Goal: Information Seeking & Learning: Check status

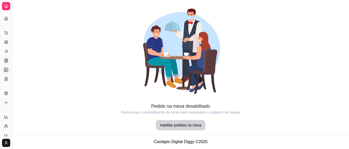
click at [6, 68] on icon at bounding box center [6, 70] width 4 height 4
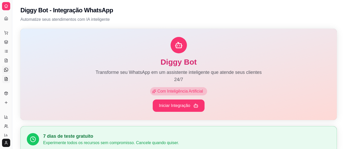
click at [5, 79] on icon at bounding box center [6, 79] width 4 height 4
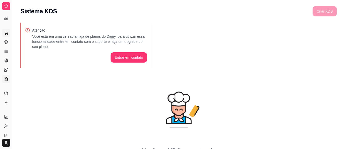
click at [5, 32] on icon at bounding box center [5, 32] width 3 height 2
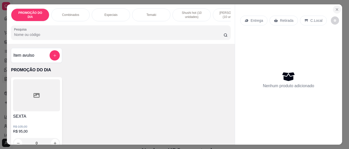
click at [335, 8] on icon "Close" at bounding box center [337, 9] width 4 height 4
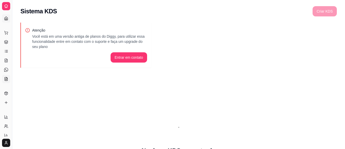
click at [5, 16] on icon at bounding box center [6, 18] width 4 height 4
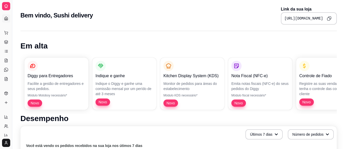
click at [6, 4] on div at bounding box center [6, 6] width 8 height 8
click at [4, 2] on div "Diggy Sistema de Gestão S Sushi deliver ..." at bounding box center [6, 6] width 12 height 12
click at [5, 6] on icon at bounding box center [6, 6] width 4 height 4
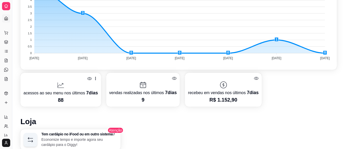
scroll to position [178, 0]
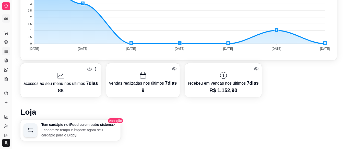
click at [7, 50] on icon at bounding box center [6, 51] width 4 height 4
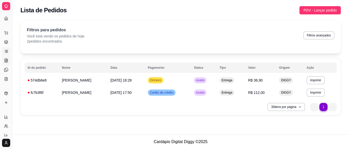
click at [6, 62] on icon at bounding box center [6, 60] width 3 height 3
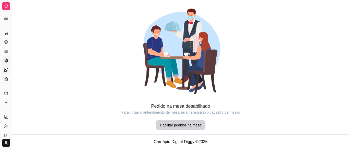
click at [5, 68] on icon at bounding box center [6, 70] width 4 height 4
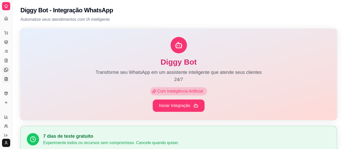
click at [6, 77] on icon at bounding box center [6, 79] width 4 height 4
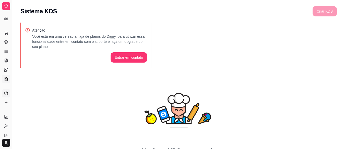
click at [5, 95] on icon at bounding box center [6, 93] width 4 height 4
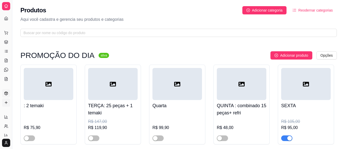
click at [6, 102] on icon at bounding box center [6, 102] width 0 height 2
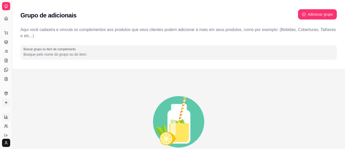
click at [6, 117] on icon at bounding box center [6, 117] width 4 height 4
select select "ALL"
select select "0"
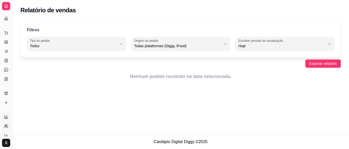
click at [6, 125] on icon at bounding box center [6, 126] width 4 height 4
select select "30"
select select "HIGHEST_TOTAL_SPENT_WITH_ORDERS"
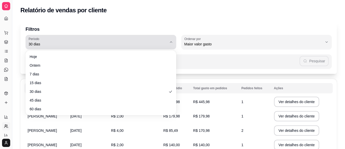
click at [170, 41] on icon "button" at bounding box center [171, 42] width 4 height 4
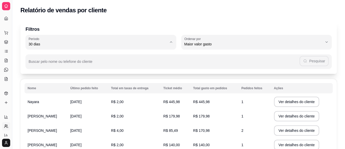
click at [40, 109] on span "60 dias" at bounding box center [98, 106] width 132 height 5
type input "60"
select select "60"
